Goal: Communication & Community: Answer question/provide support

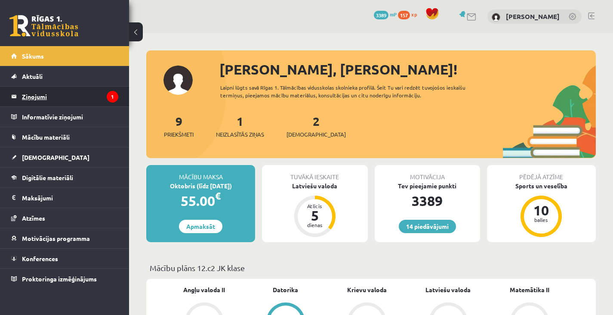
click at [58, 102] on legend "Ziņojumi 1" at bounding box center [70, 97] width 96 height 20
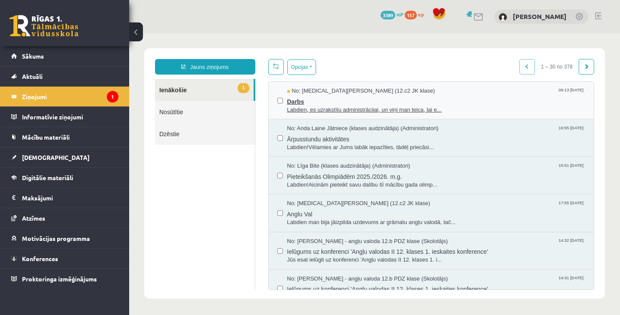
click at [289, 106] on span "Labdien, es uzrakstīju administrācijai, un viņi man teica, lai e..." at bounding box center [436, 110] width 298 height 8
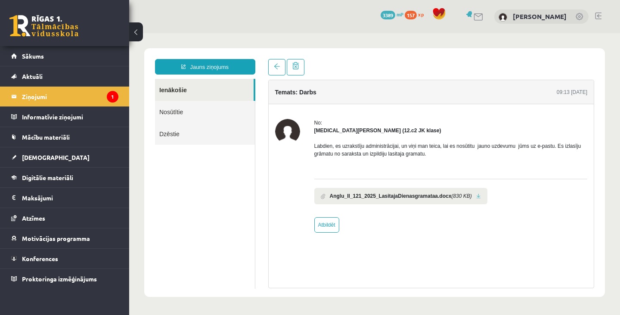
click at [476, 196] on link at bounding box center [478, 196] width 5 height 6
click at [41, 48] on link "Sākums" at bounding box center [64, 56] width 107 height 20
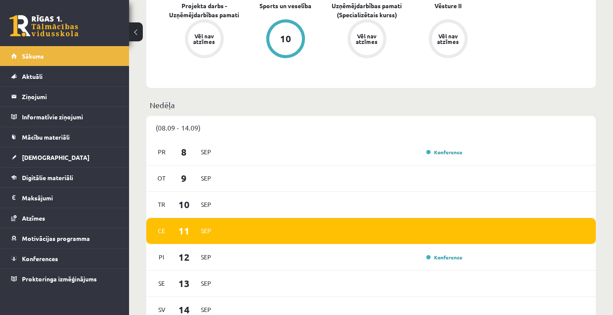
scroll to position [364, 0]
